Goal: Task Accomplishment & Management: Use online tool/utility

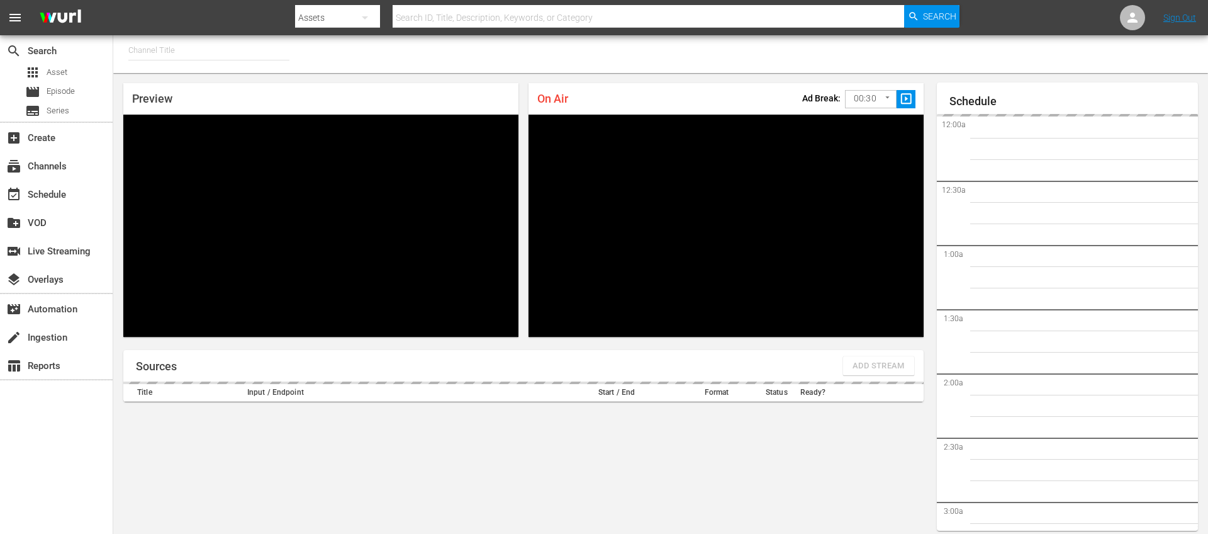
type input "FIFA+ English Global (1781)"
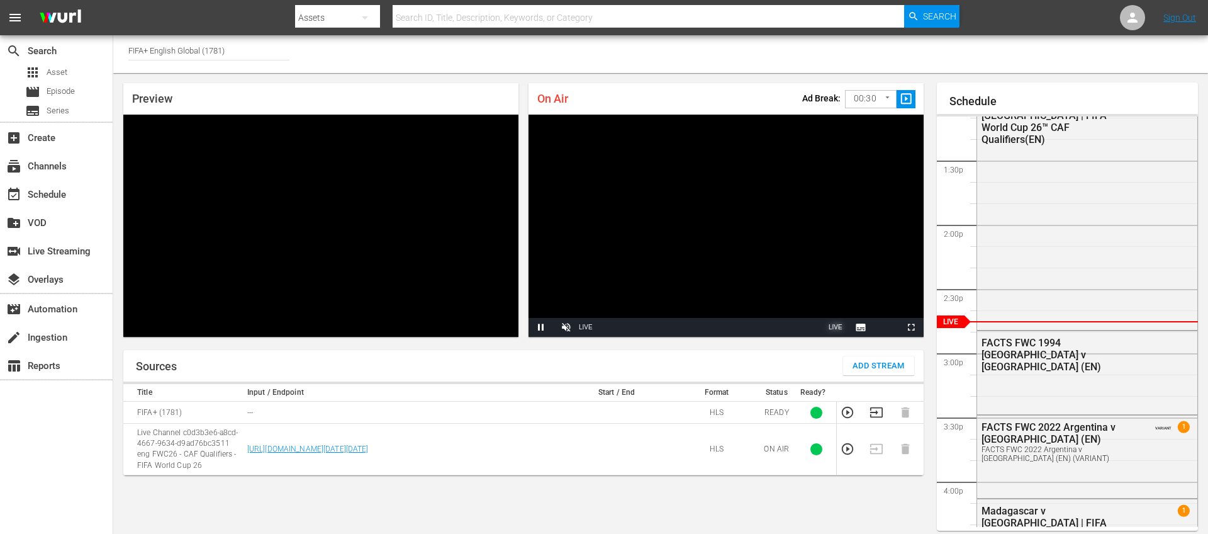
click at [837, 323] on span "LIVE" at bounding box center [836, 326] width 14 height 7
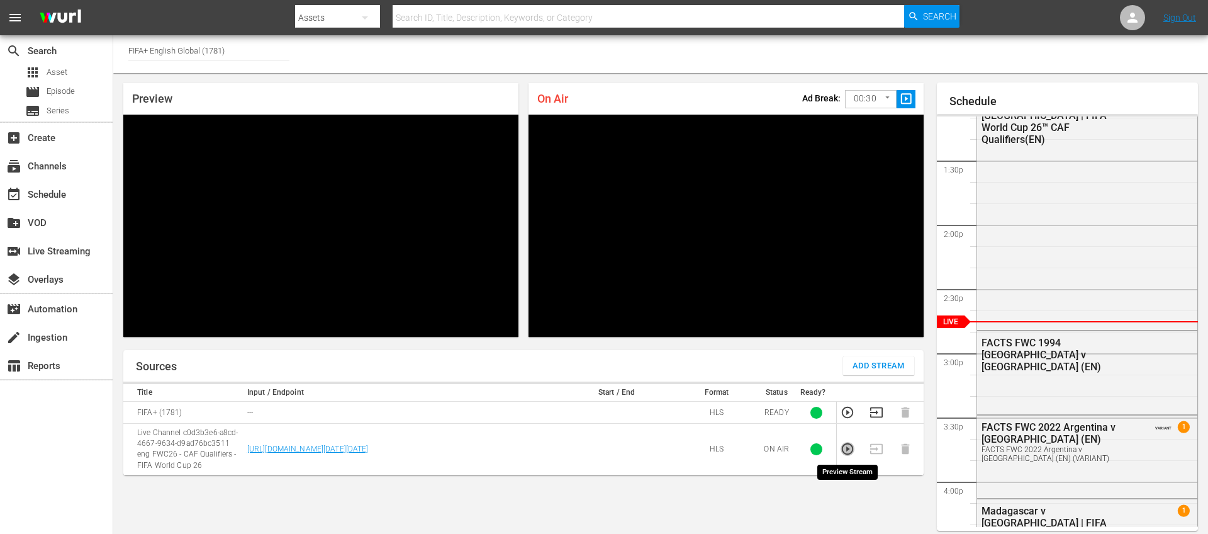
click at [846, 451] on icon "button" at bounding box center [848, 449] width 14 height 14
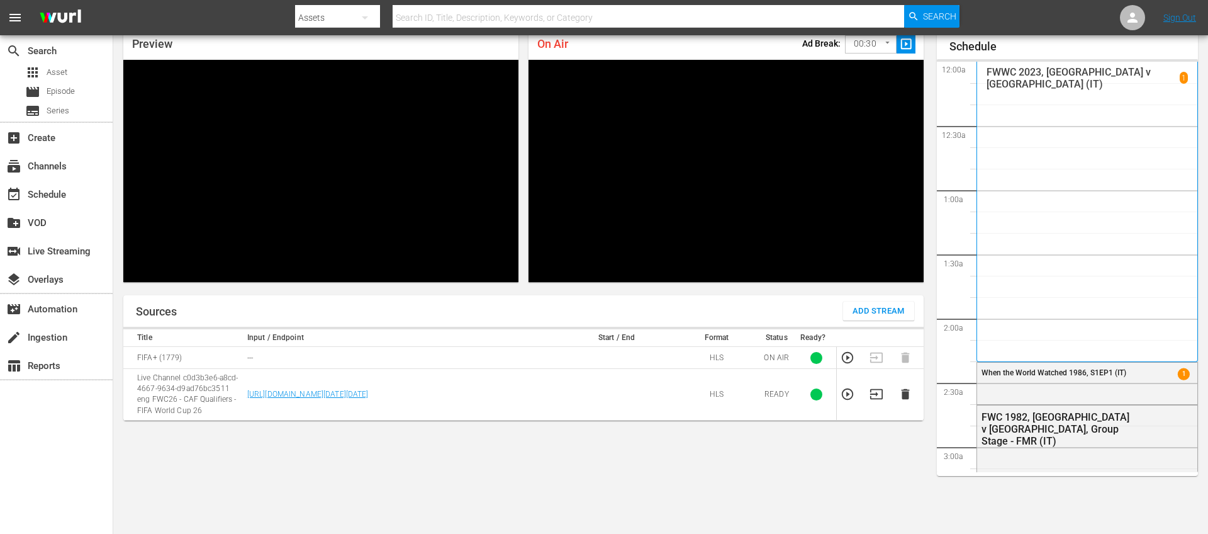
scroll to position [1382, 0]
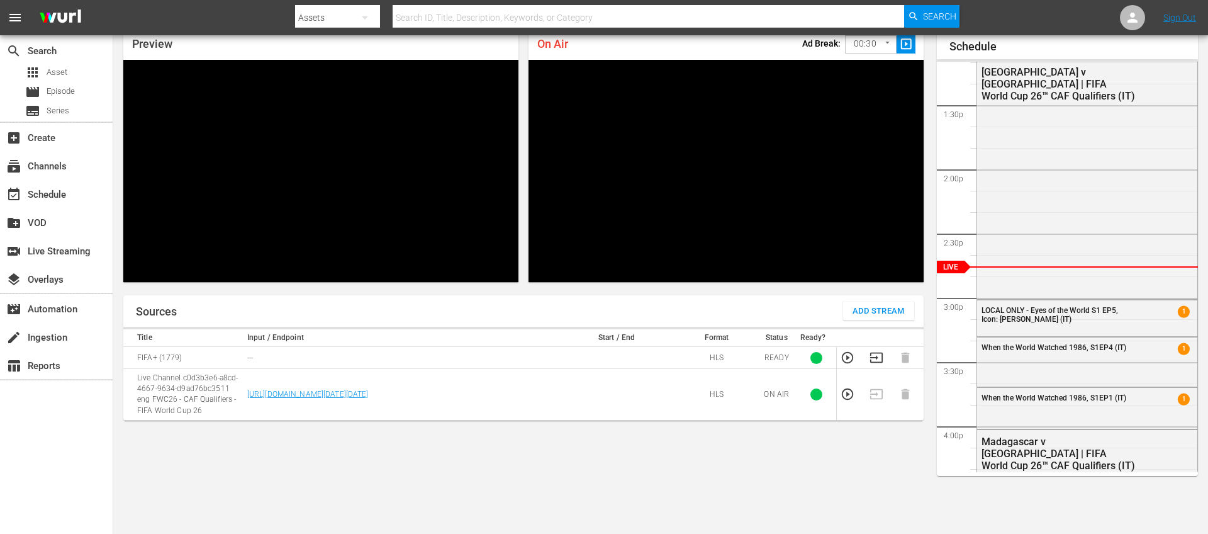
scroll to position [55, 0]
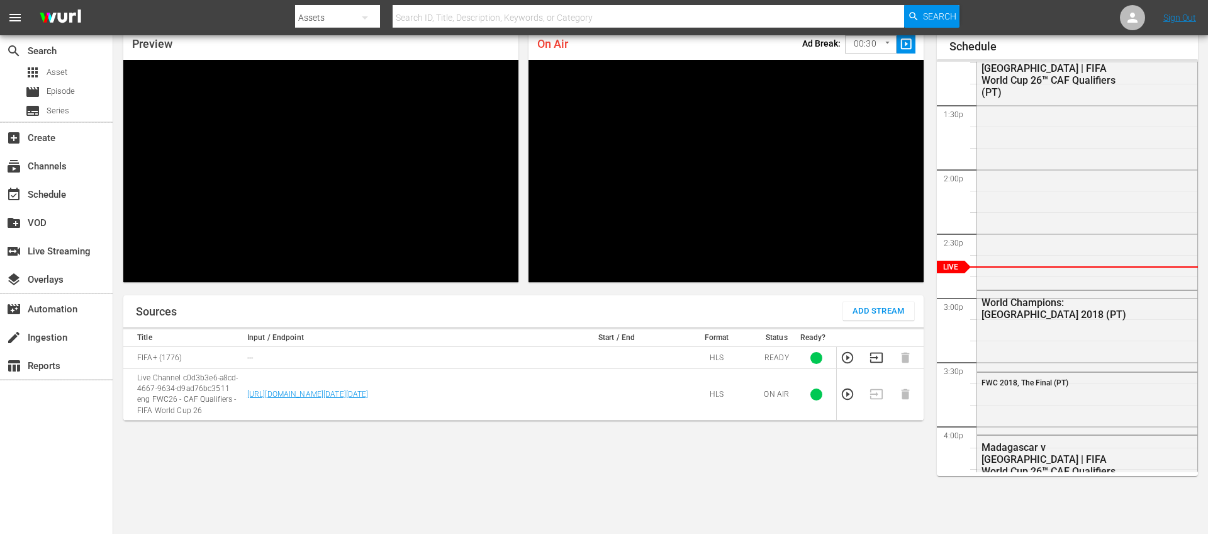
scroll to position [55, 0]
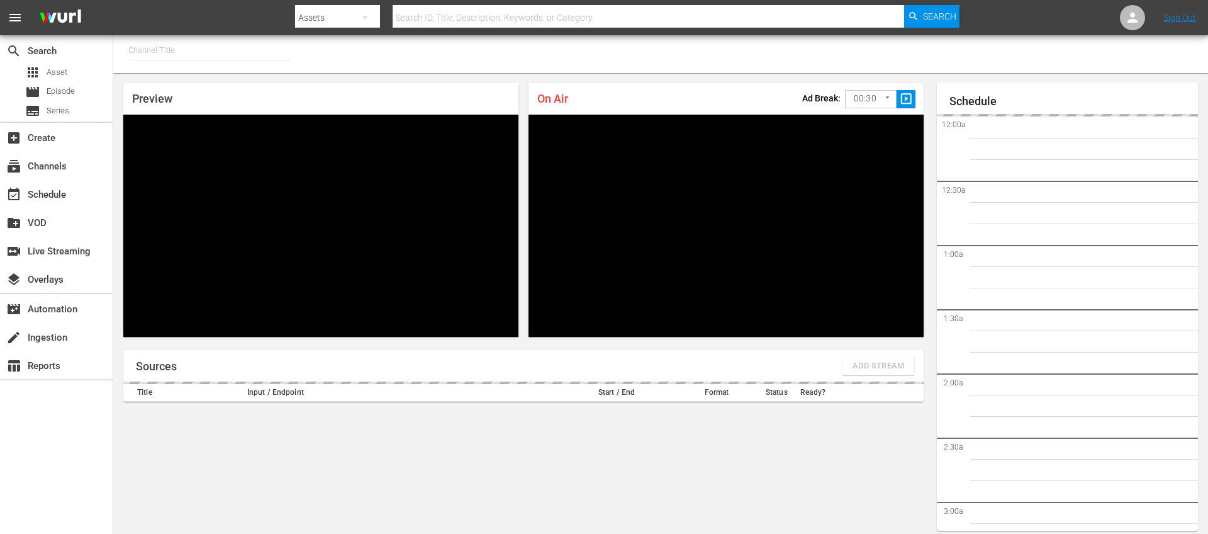
type input "FIFA+ [DEMOGRAPHIC_DATA]-Local-MX (1855)"
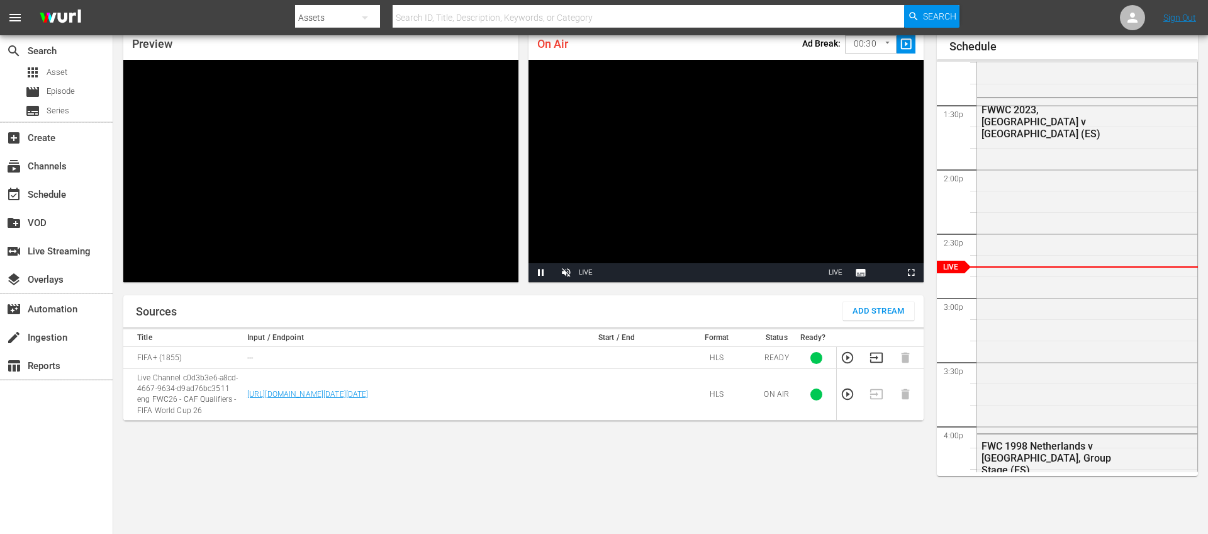
scroll to position [55, 0]
